Goal: Task Accomplishment & Management: Use online tool/utility

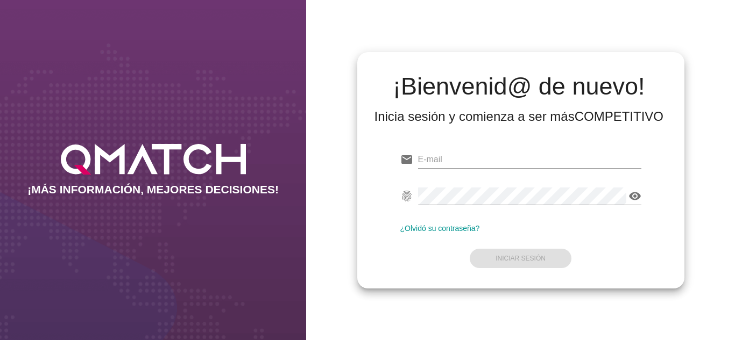
type input "[EMAIL_ADDRESS][DOMAIN_NAME]"
click at [414, 262] on form "email [EMAIL_ADDRESS][DOMAIN_NAME] fingerprint visibility ¿Olvidó su contraseña…" at bounding box center [520, 208] width 241 height 127
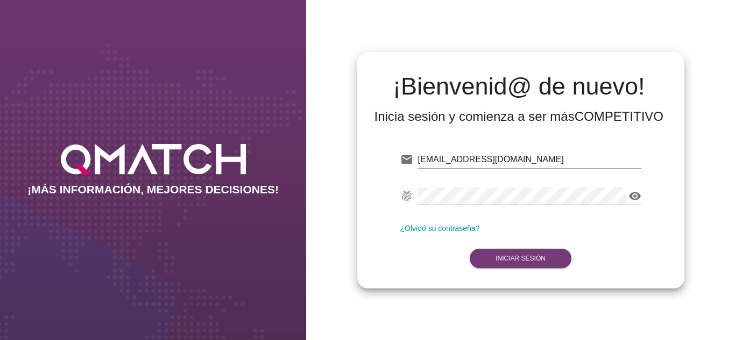
click at [495, 261] on strong "Iniciar Sesión" at bounding box center [520, 259] width 50 height 8
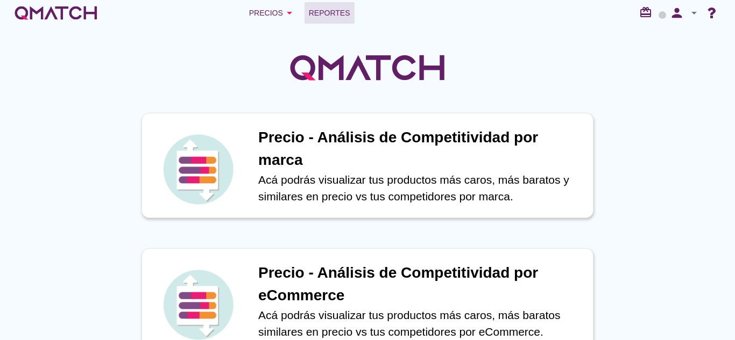
click at [332, 4] on link "Reportes" at bounding box center [329, 13] width 50 height 22
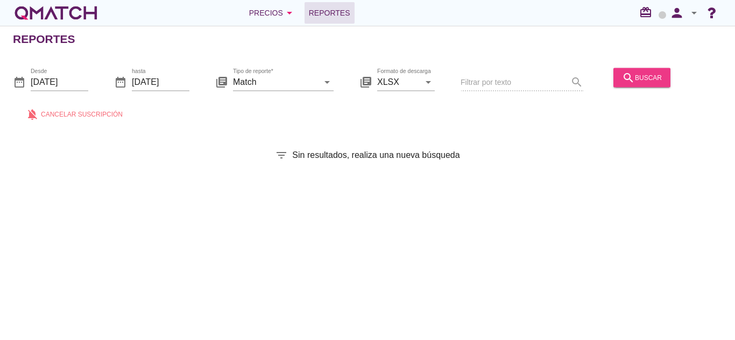
click at [632, 79] on div "search buscar" at bounding box center [642, 77] width 40 height 13
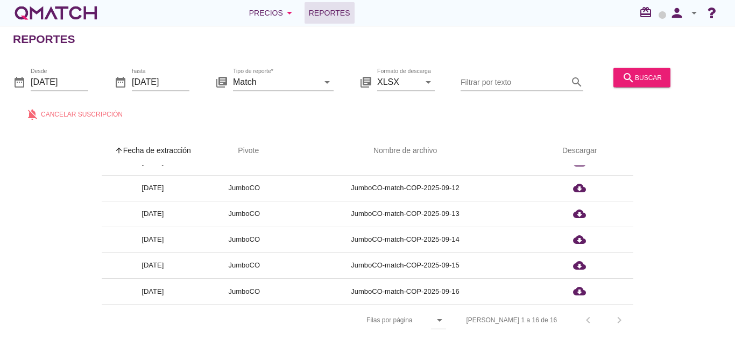
scroll to position [4, 0]
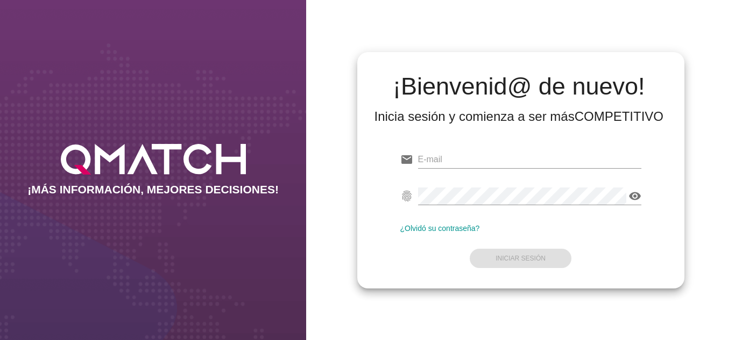
type input "[EMAIL_ADDRESS][DOMAIN_NAME]"
click at [475, 244] on form "email [EMAIL_ADDRESS][DOMAIN_NAME] fingerprint visibility ¿Olvidó su contraseña…" at bounding box center [520, 208] width 241 height 127
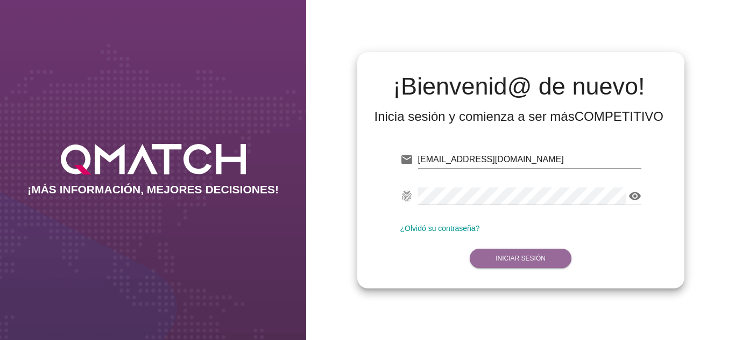
click at [494, 252] on button "Iniciar Sesión" at bounding box center [521, 258] width 102 height 19
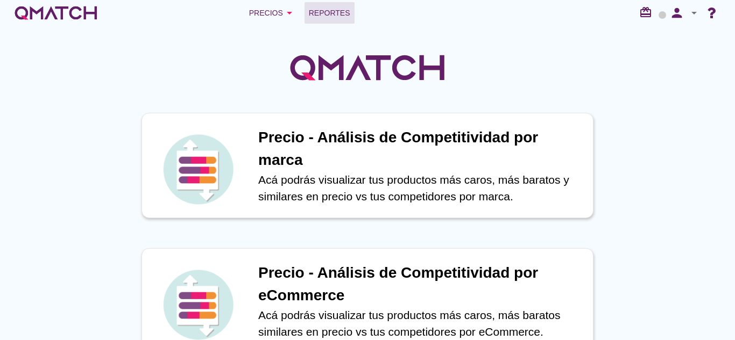
click at [308, 17] on link "Reportes" at bounding box center [329, 13] width 50 height 22
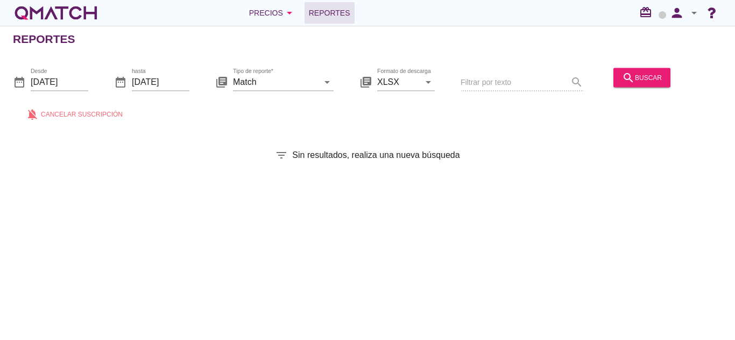
click at [609, 82] on div "search buscar" at bounding box center [642, 83] width 66 height 37
click at [635, 83] on div "search buscar" at bounding box center [642, 77] width 40 height 13
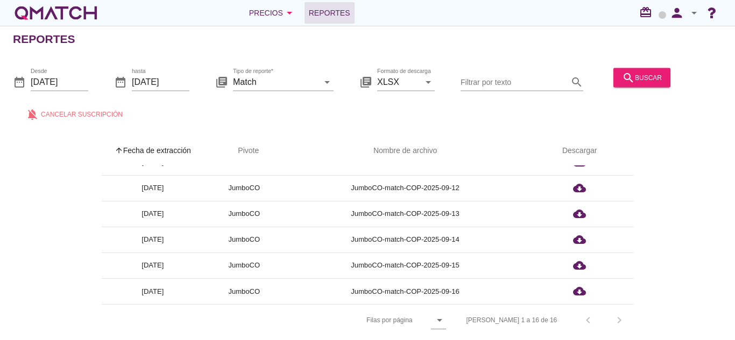
scroll to position [4, 0]
click at [634, 85] on button "search buscar" at bounding box center [641, 77] width 57 height 19
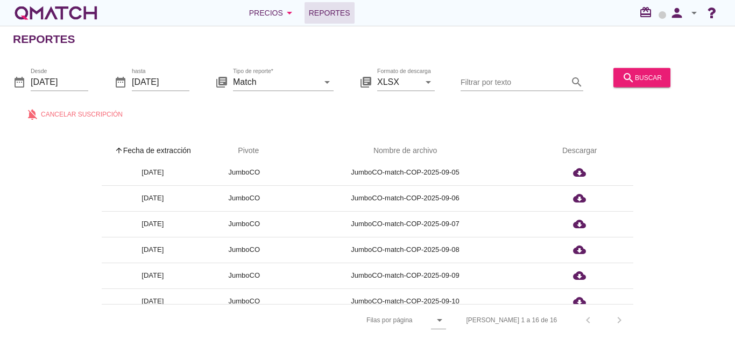
scroll to position [111, 0]
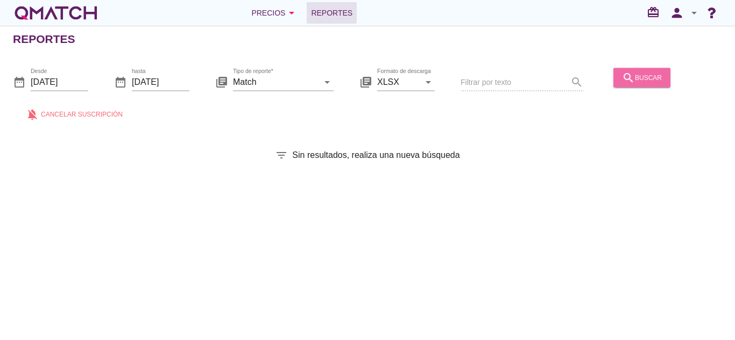
click at [659, 83] on button "search buscar" at bounding box center [641, 77] width 57 height 19
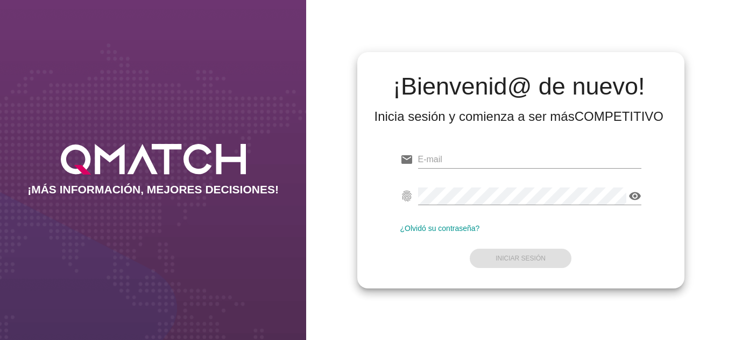
type input "[EMAIL_ADDRESS][DOMAIN_NAME]"
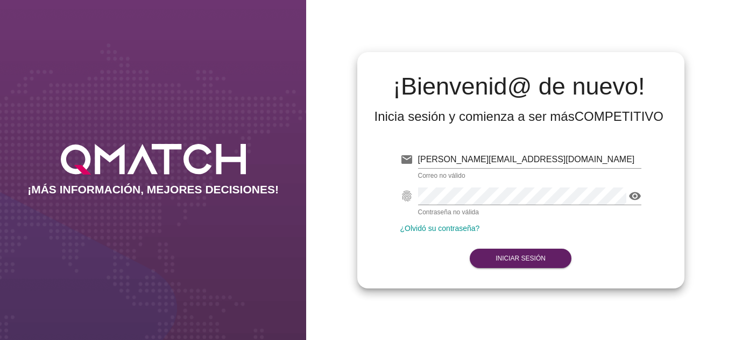
click at [422, 280] on div "¡Bienvenid@ de nuevo! Inicia sesión y comienza a ser más COMPETITIVO email osca…" at bounding box center [520, 170] width 327 height 237
click at [491, 265] on button "Iniciar Sesión" at bounding box center [521, 258] width 102 height 19
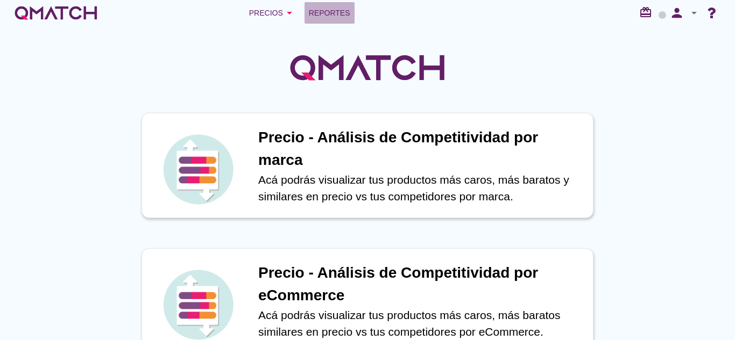
click at [352, 18] on link "Reportes" at bounding box center [329, 13] width 50 height 22
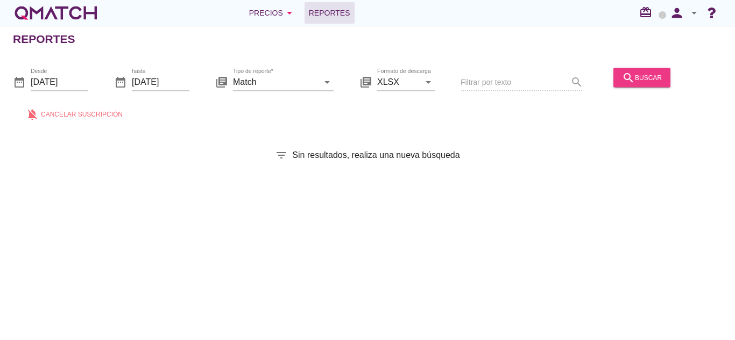
click at [642, 76] on div "search buscar" at bounding box center [642, 77] width 40 height 13
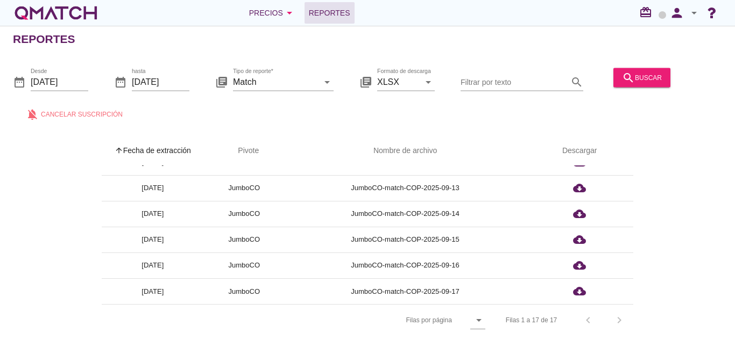
scroll to position [4, 0]
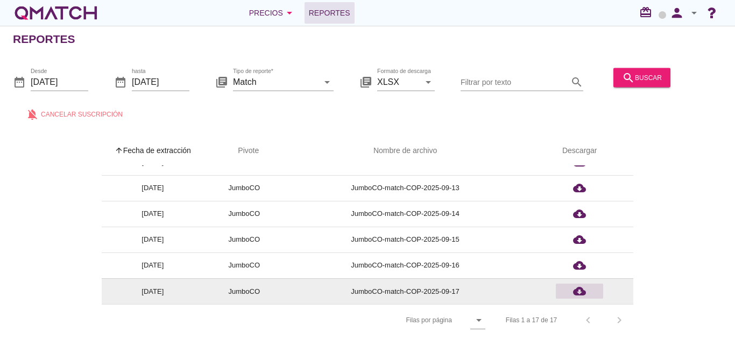
click at [584, 292] on icon "cloud_download" at bounding box center [579, 291] width 13 height 13
